Goal: Information Seeking & Learning: Learn about a topic

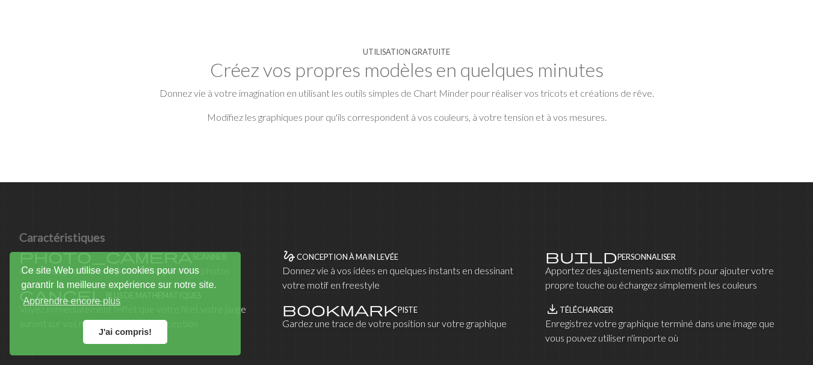
scroll to position [846, 0]
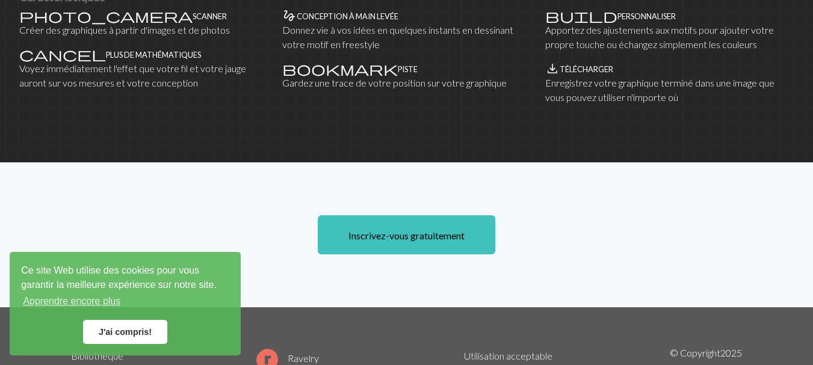
click at [109, 325] on link "J'ai compris!" at bounding box center [125, 332] width 84 height 24
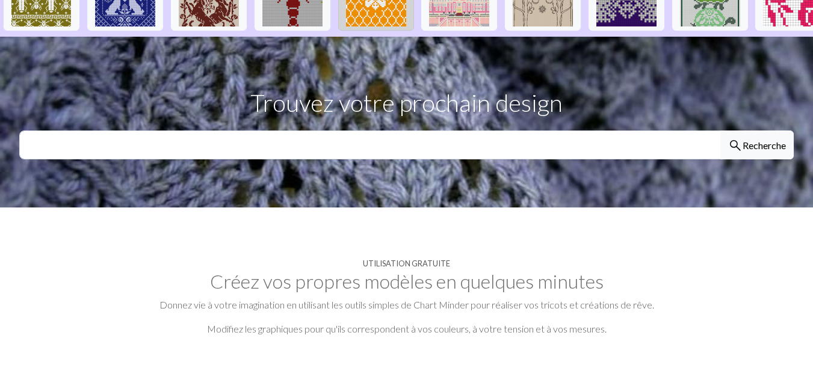
scroll to position [245, 0]
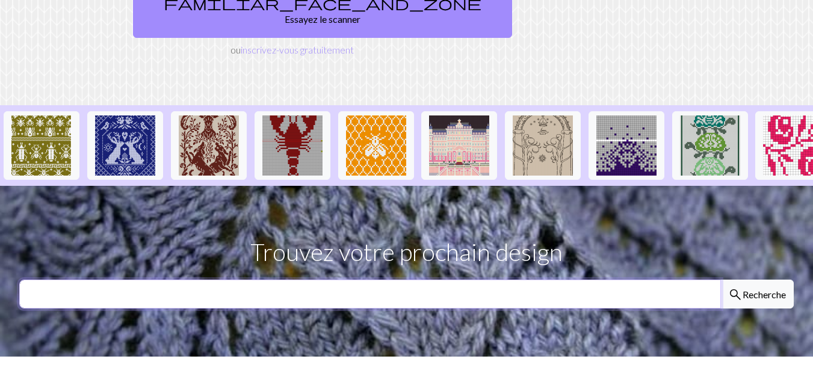
click at [401, 280] on input "text" at bounding box center [369, 294] width 701 height 29
type input "chat"
click at [720, 280] on button "search Recherche" at bounding box center [756, 294] width 73 height 29
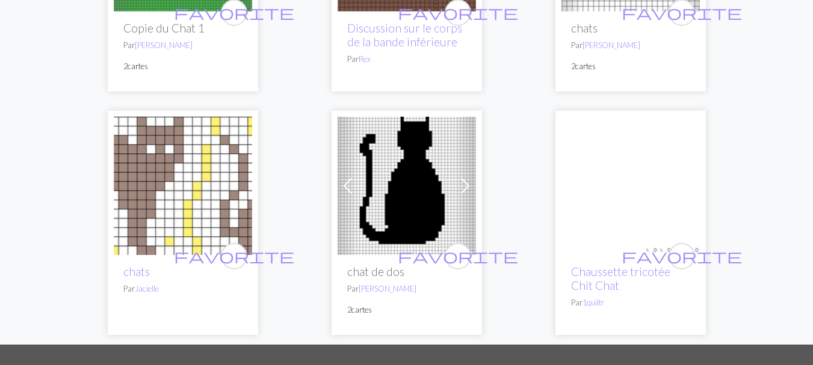
scroll to position [2526, 0]
